Goal: Information Seeking & Learning: Learn about a topic

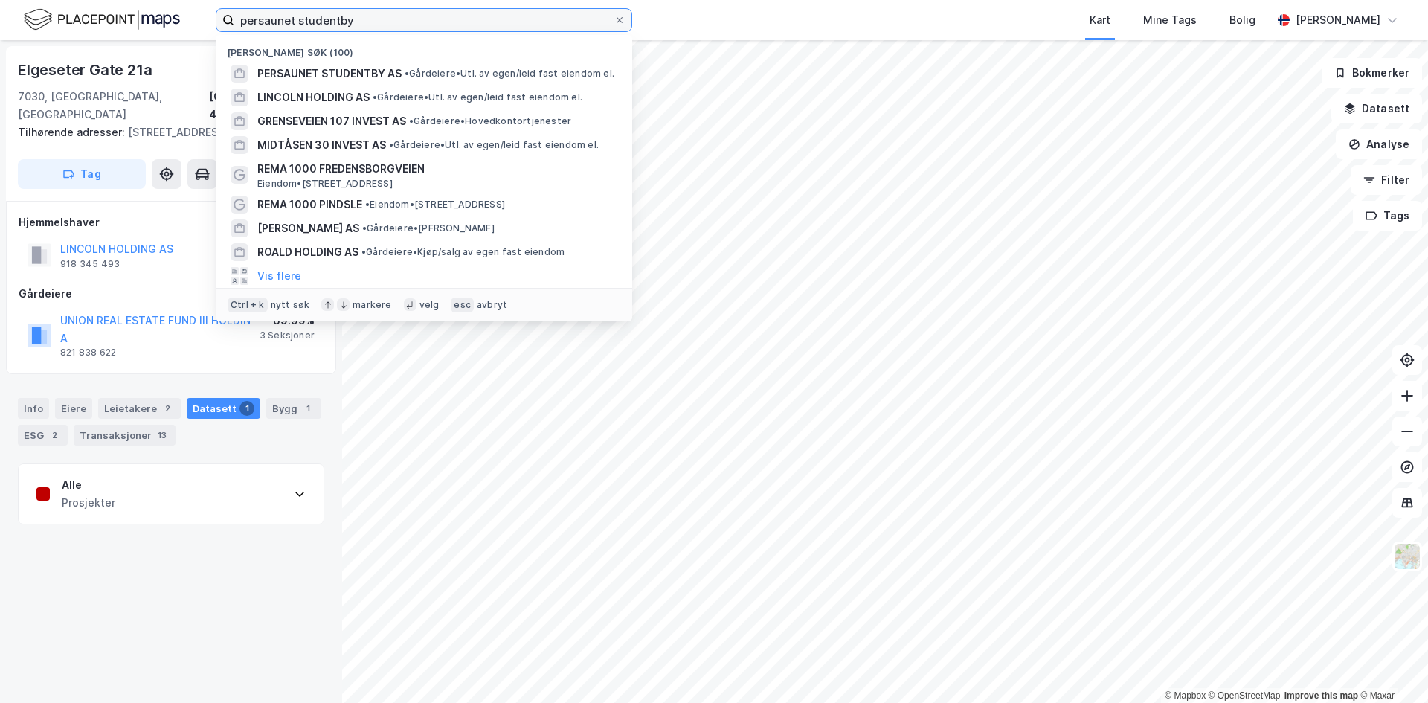
click at [384, 25] on input "persaunet studentby" at bounding box center [423, 20] width 379 height 22
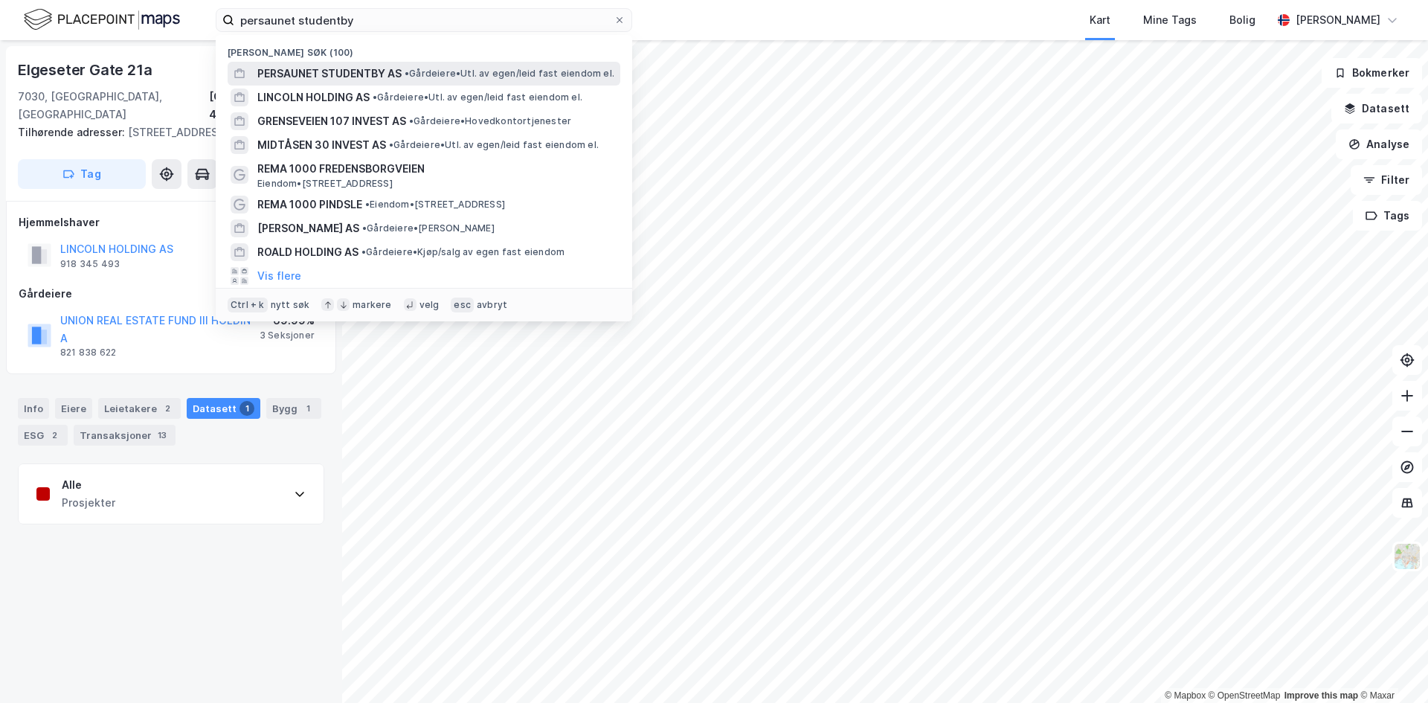
click at [338, 83] on div "PERSAUNET STUDENTBY AS • [PERSON_NAME]. av egen/leid fast eiendom el." at bounding box center [424, 74] width 393 height 24
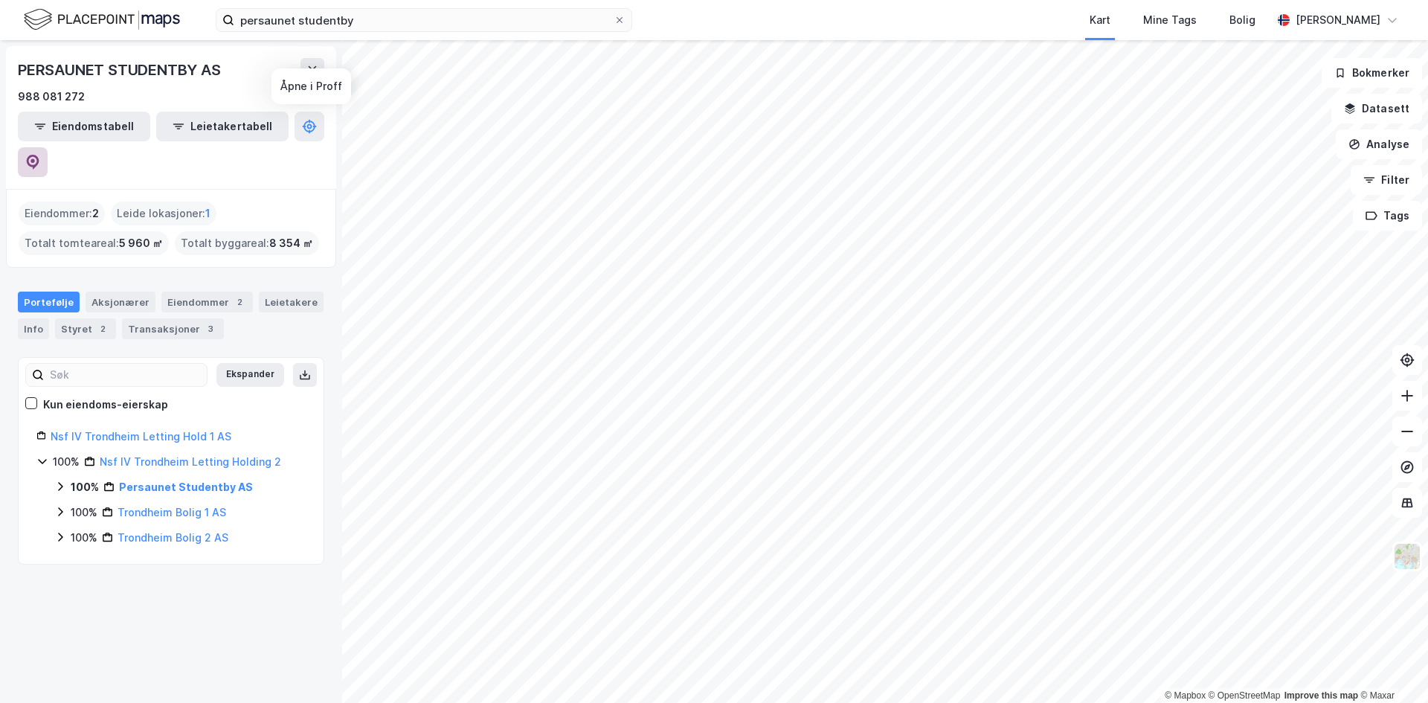
click at [39, 155] on icon at bounding box center [33, 162] width 13 height 15
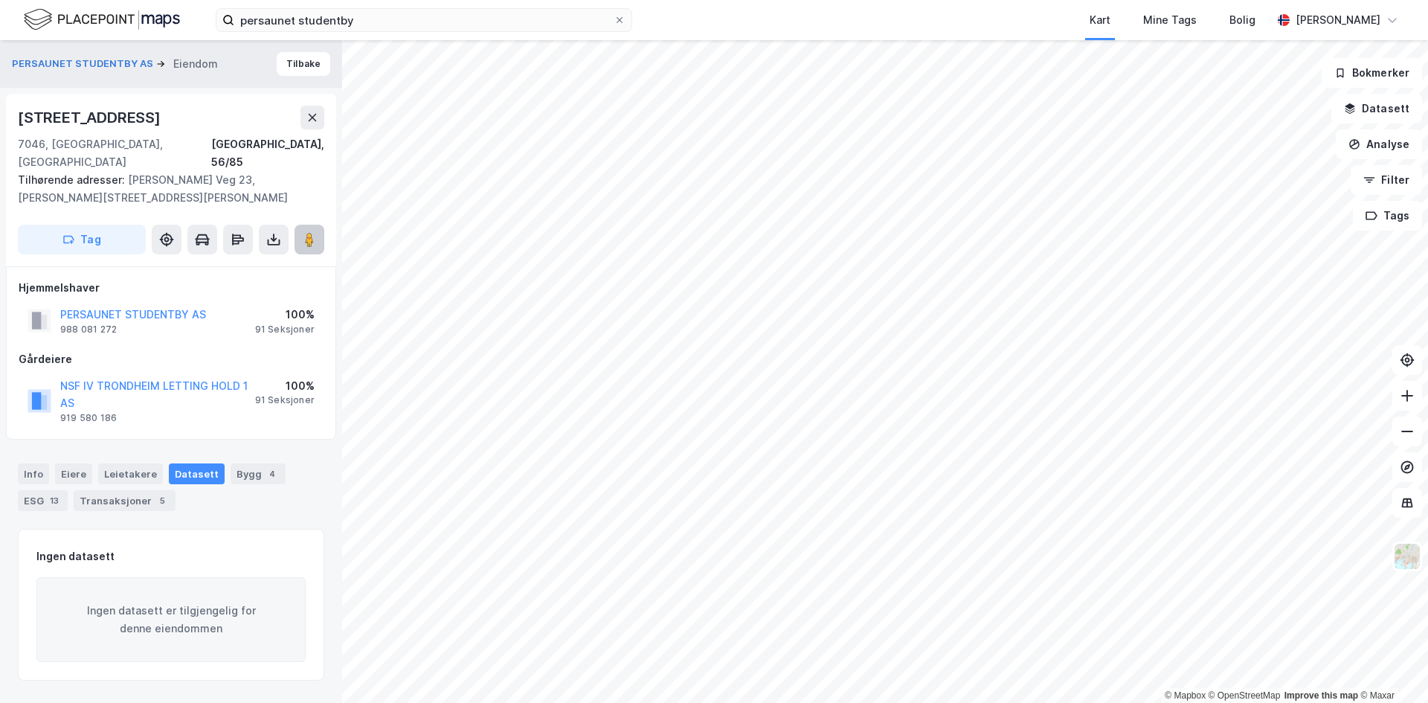
click at [300, 225] on button at bounding box center [310, 240] width 30 height 30
click at [617, 24] on icon at bounding box center [619, 20] width 9 height 9
click at [614, 24] on input "persaunet studentby" at bounding box center [423, 20] width 379 height 22
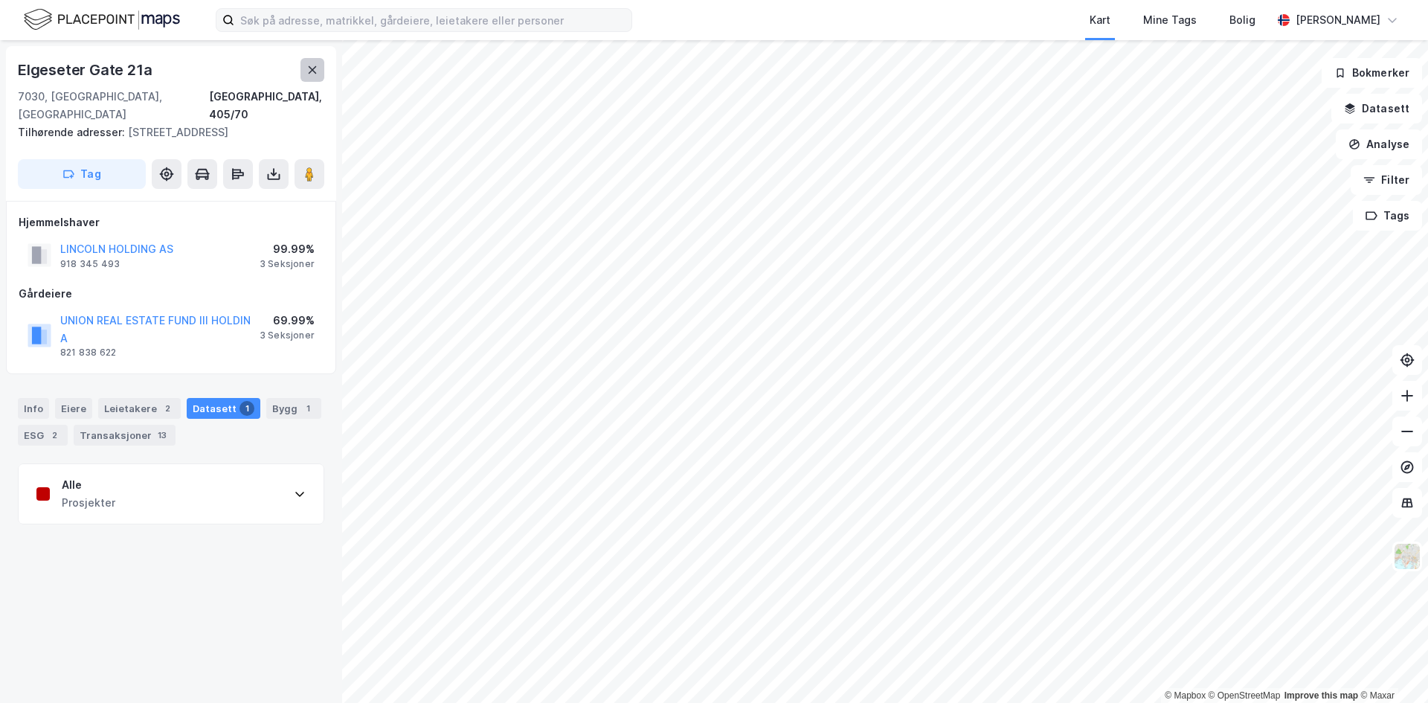
click at [324, 68] on button at bounding box center [312, 70] width 24 height 24
